Goal: Task Accomplishment & Management: Manage account settings

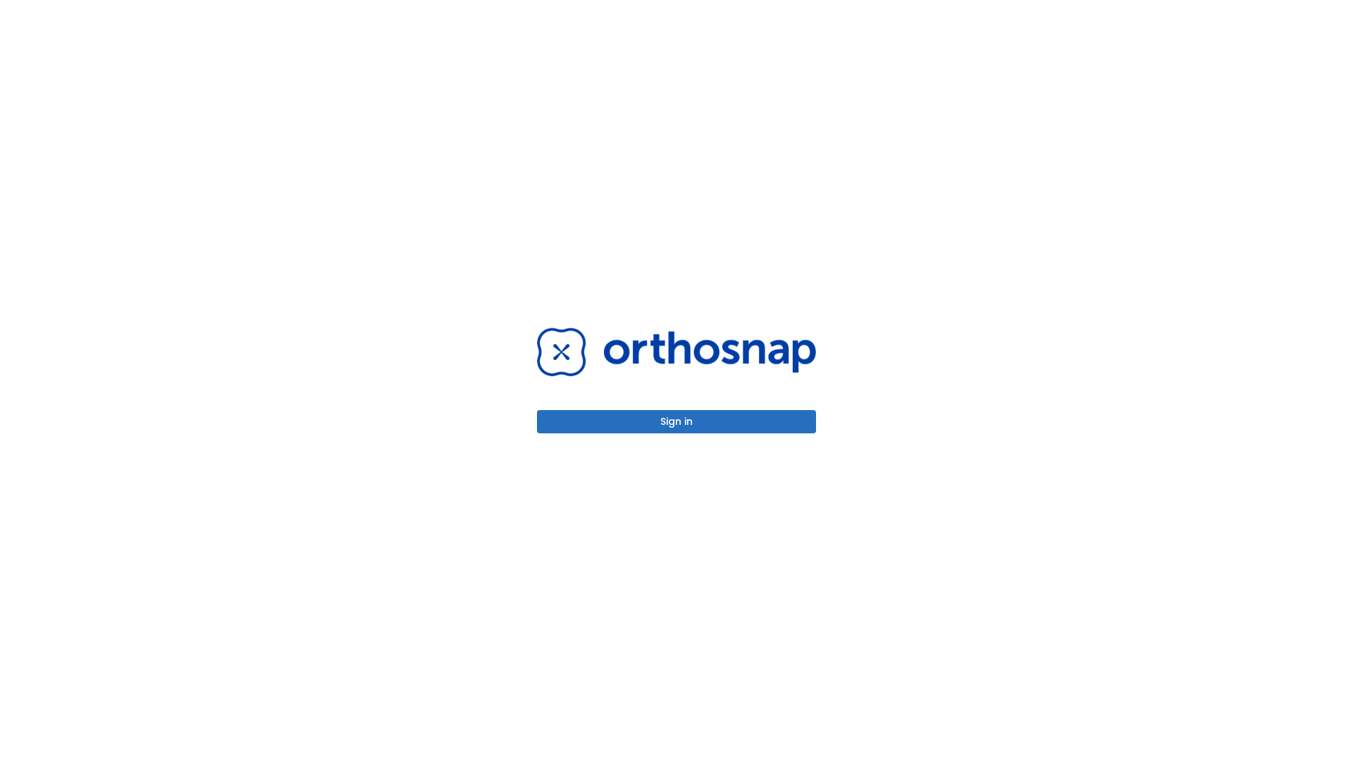
click at [676, 421] on button "Sign in" at bounding box center [676, 421] width 279 height 23
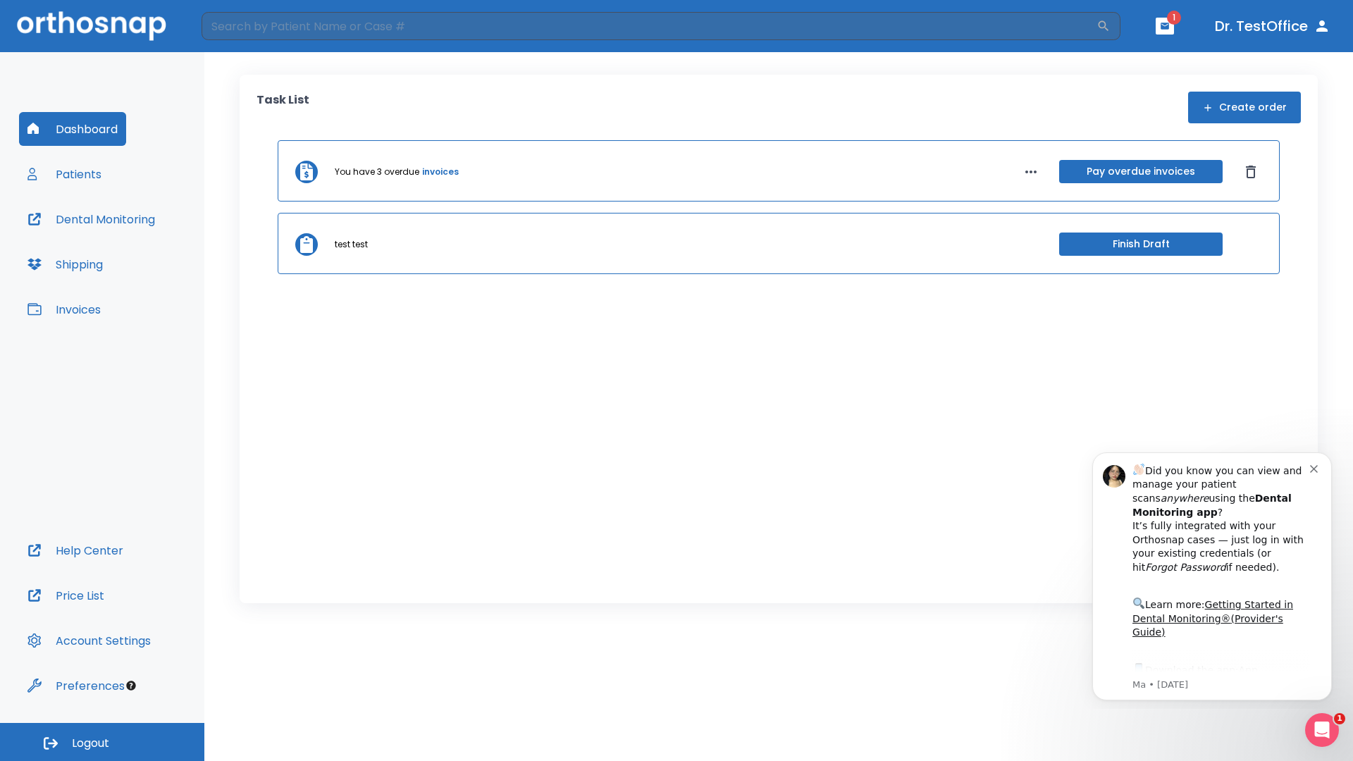
click at [102, 742] on span "Logout" at bounding box center [90, 744] width 37 height 16
